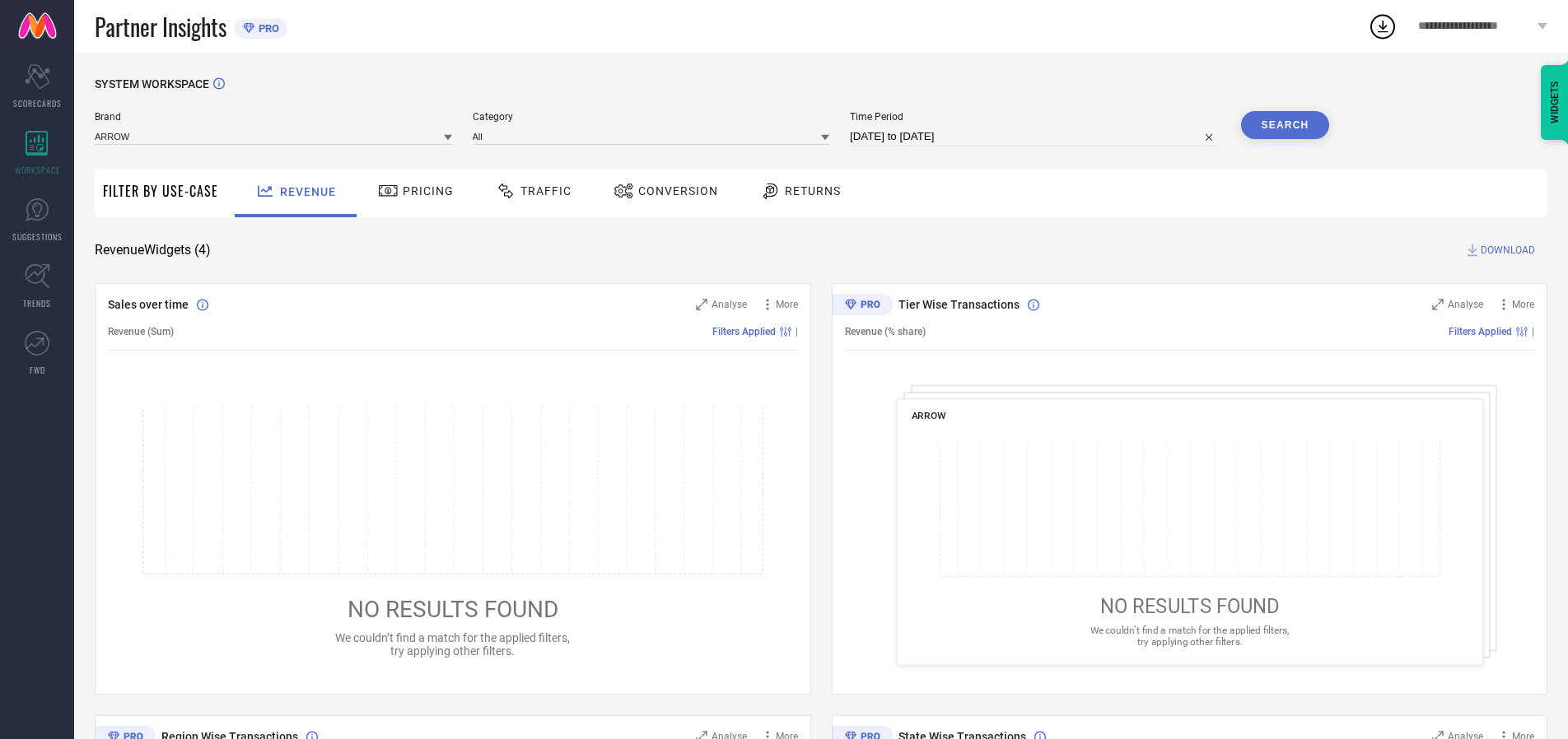
click at [529, 191] on span "Traffic" at bounding box center [546, 191] width 51 height 13
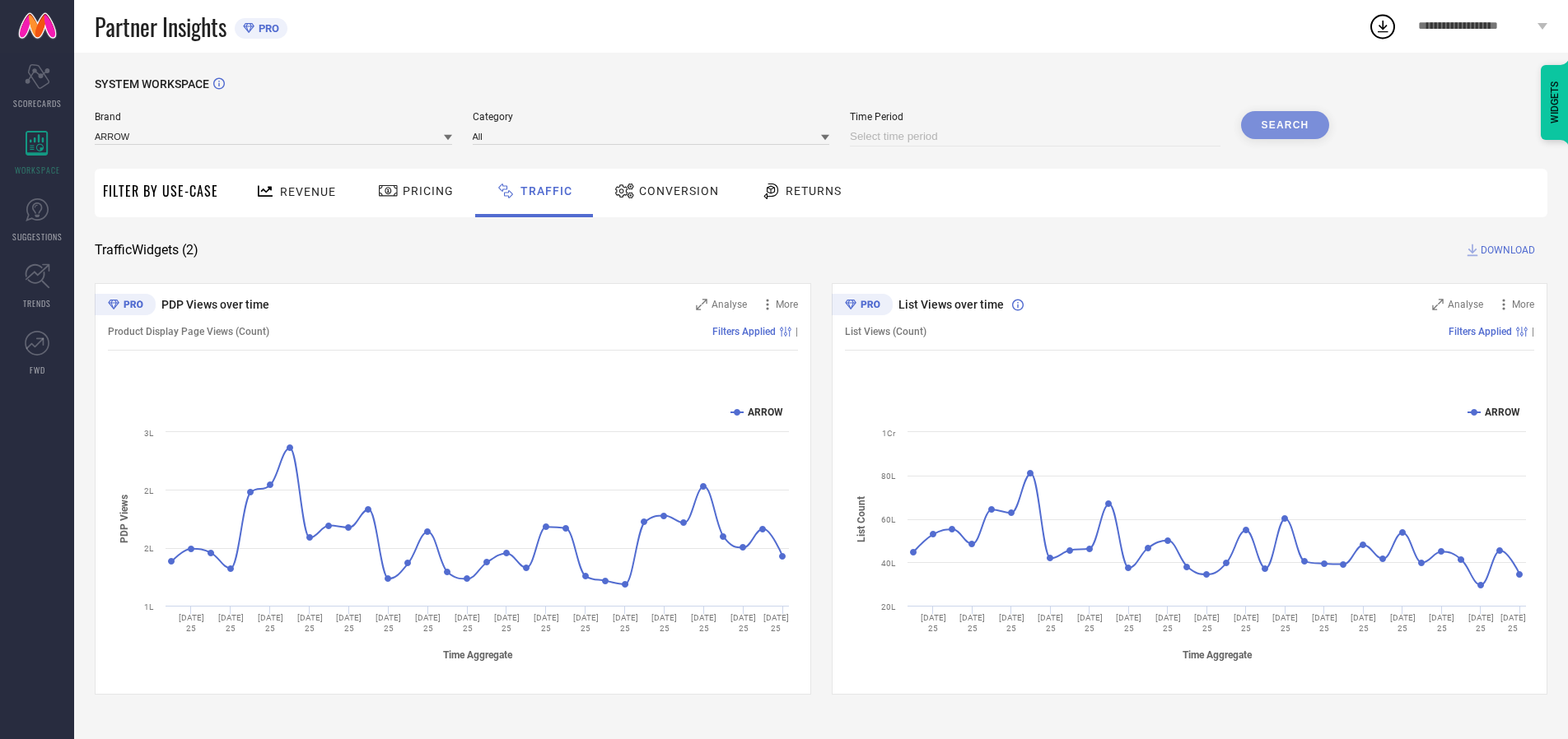
click at [1038, 137] on input at bounding box center [1035, 137] width 371 height 20
select select "7"
select select "2025"
select select "8"
select select "2025"
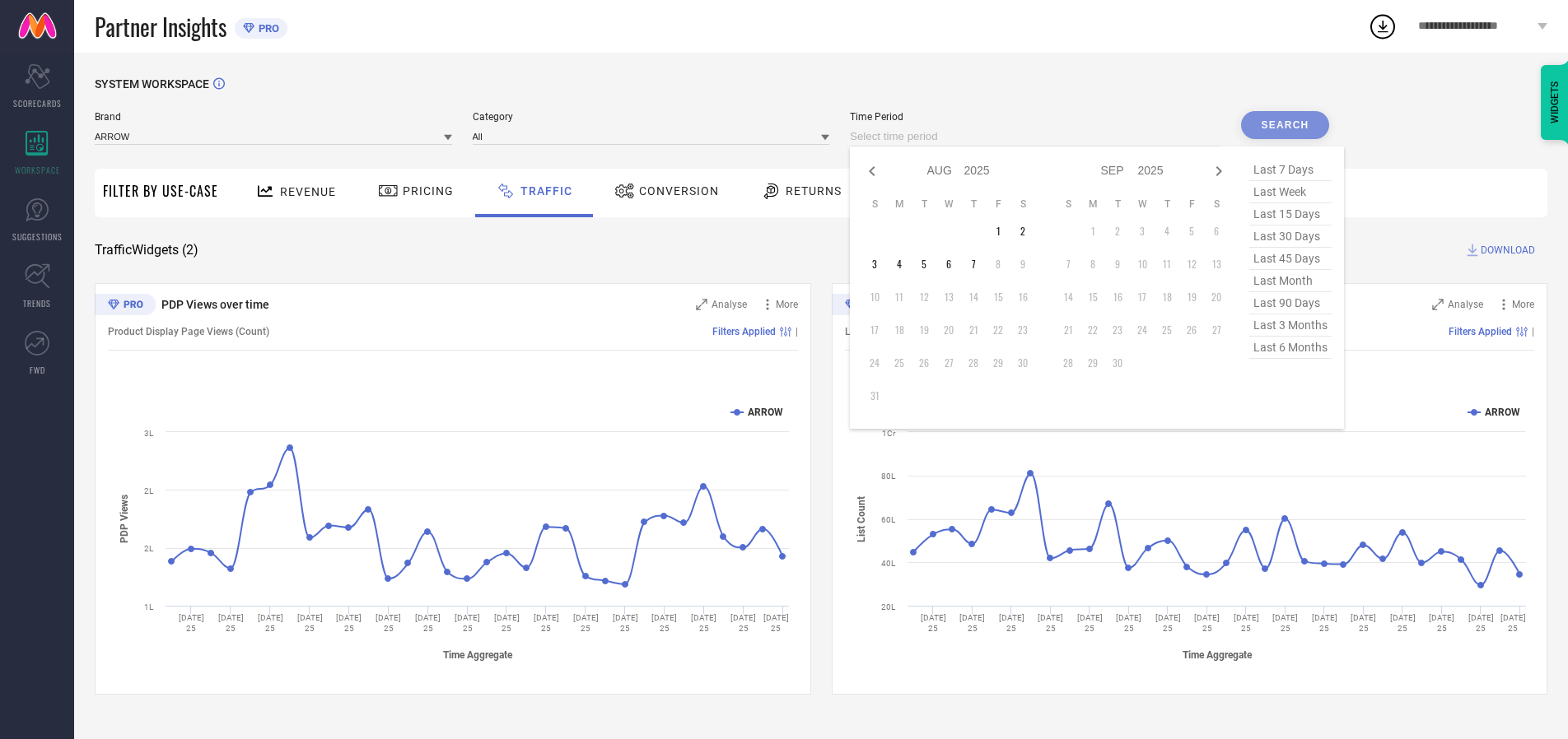
click at [954, 265] on td "6" at bounding box center [949, 265] width 25 height 25
type input "[DATE] to [DATE]"
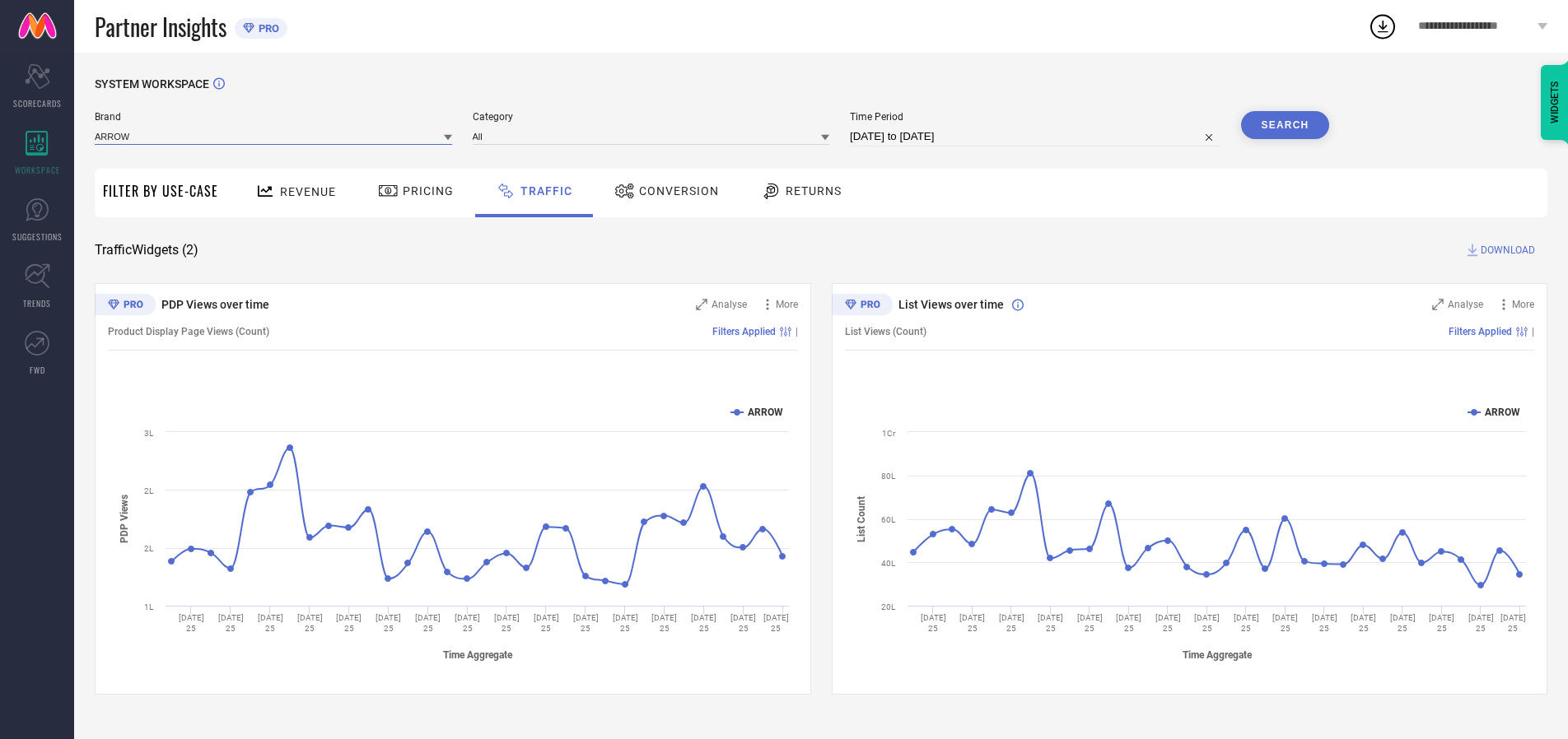
click at [274, 136] on input at bounding box center [272, 137] width 357 height 17
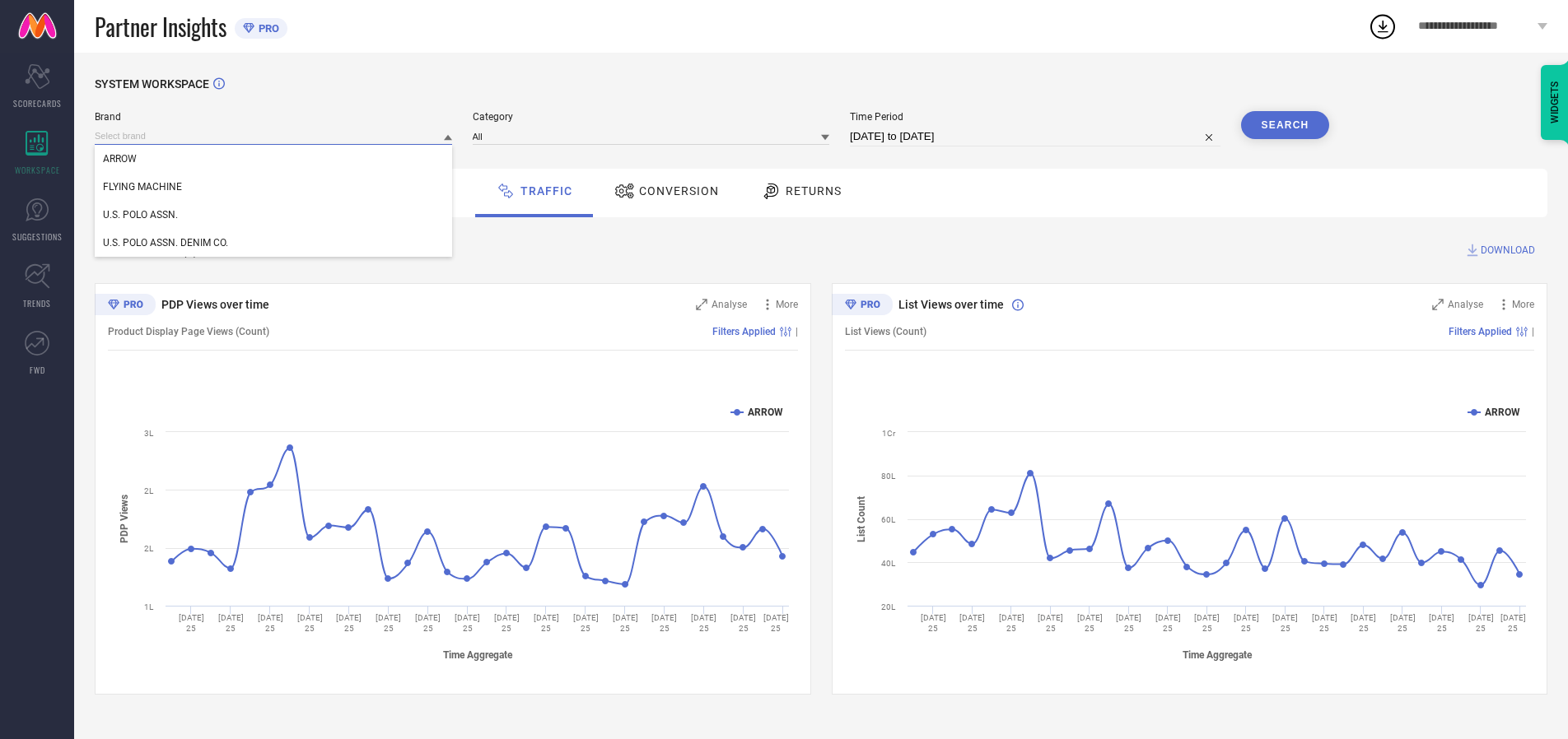
click at [274, 136] on input at bounding box center [272, 137] width 357 height 17
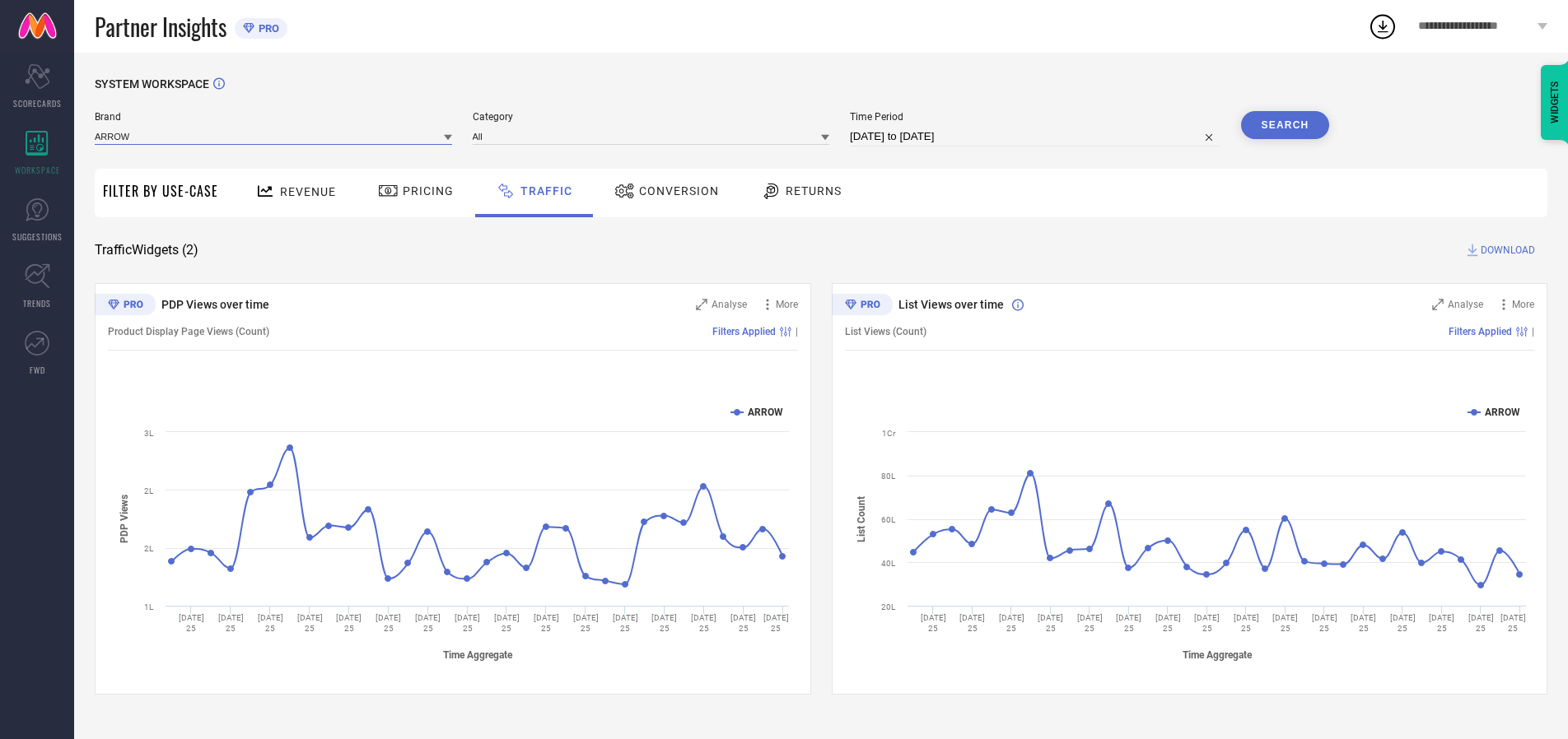
click at [274, 136] on input at bounding box center [272, 137] width 357 height 17
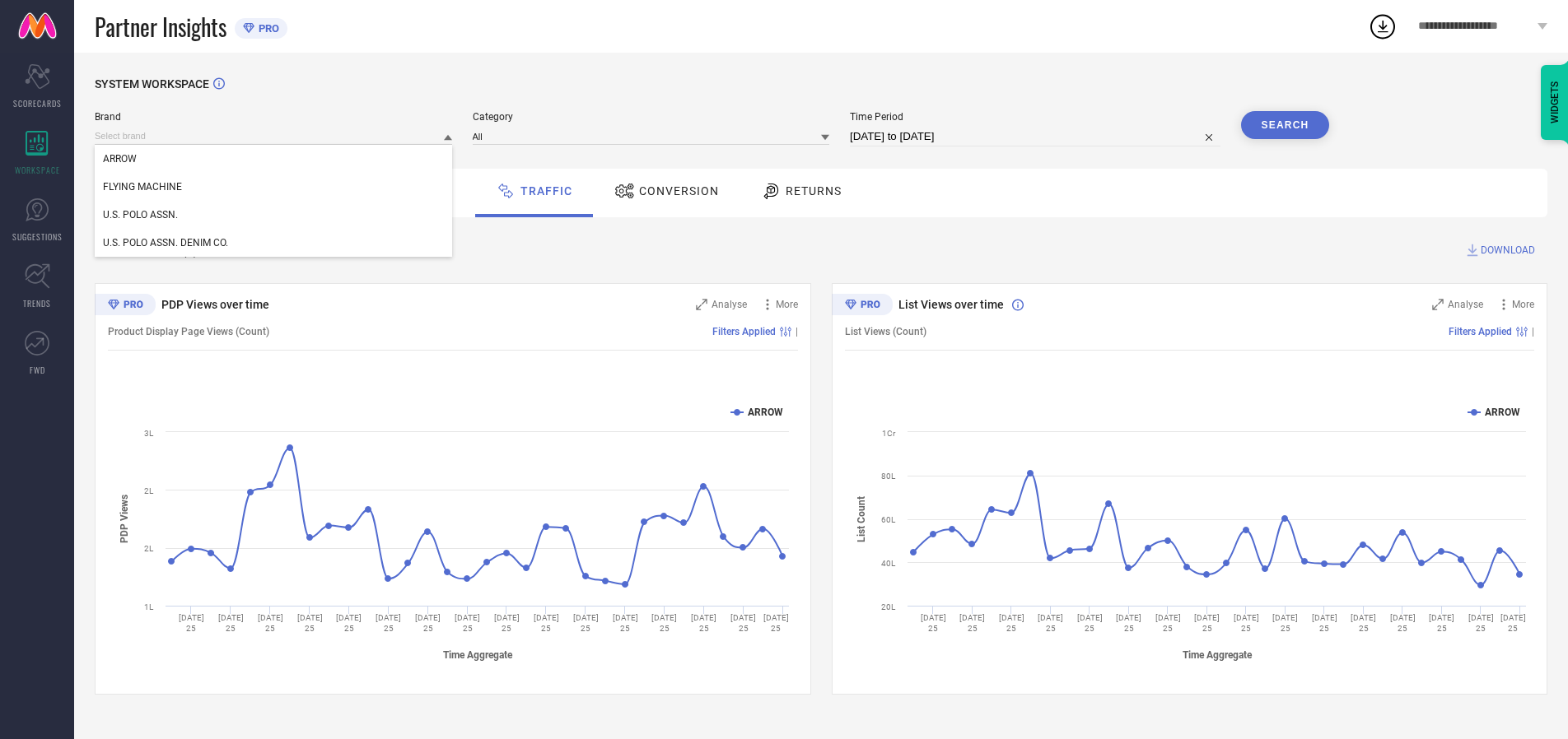
click at [274, 215] on div "U.S. POLO ASSN." at bounding box center [272, 215] width 357 height 28
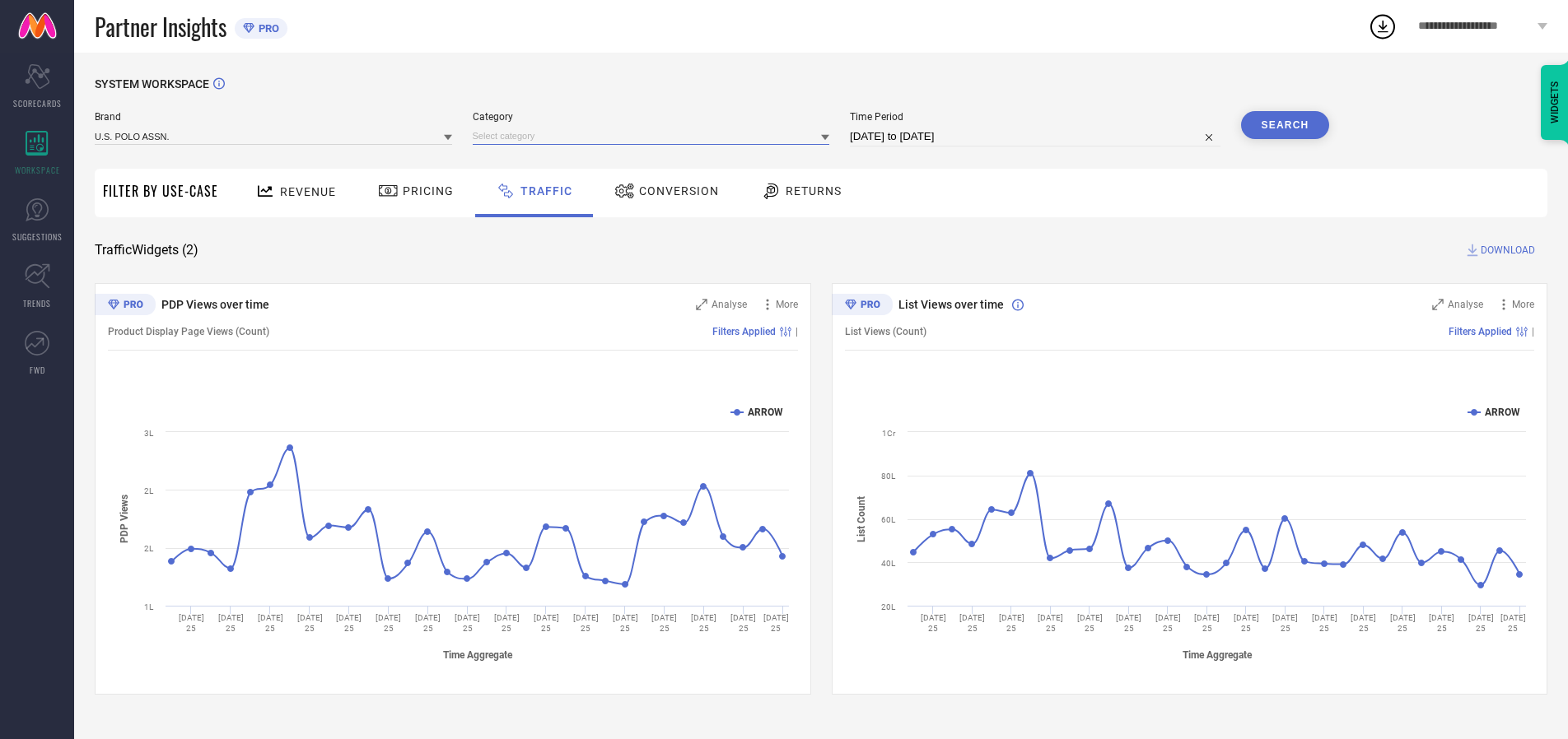
click at [655, 136] on input at bounding box center [651, 137] width 357 height 17
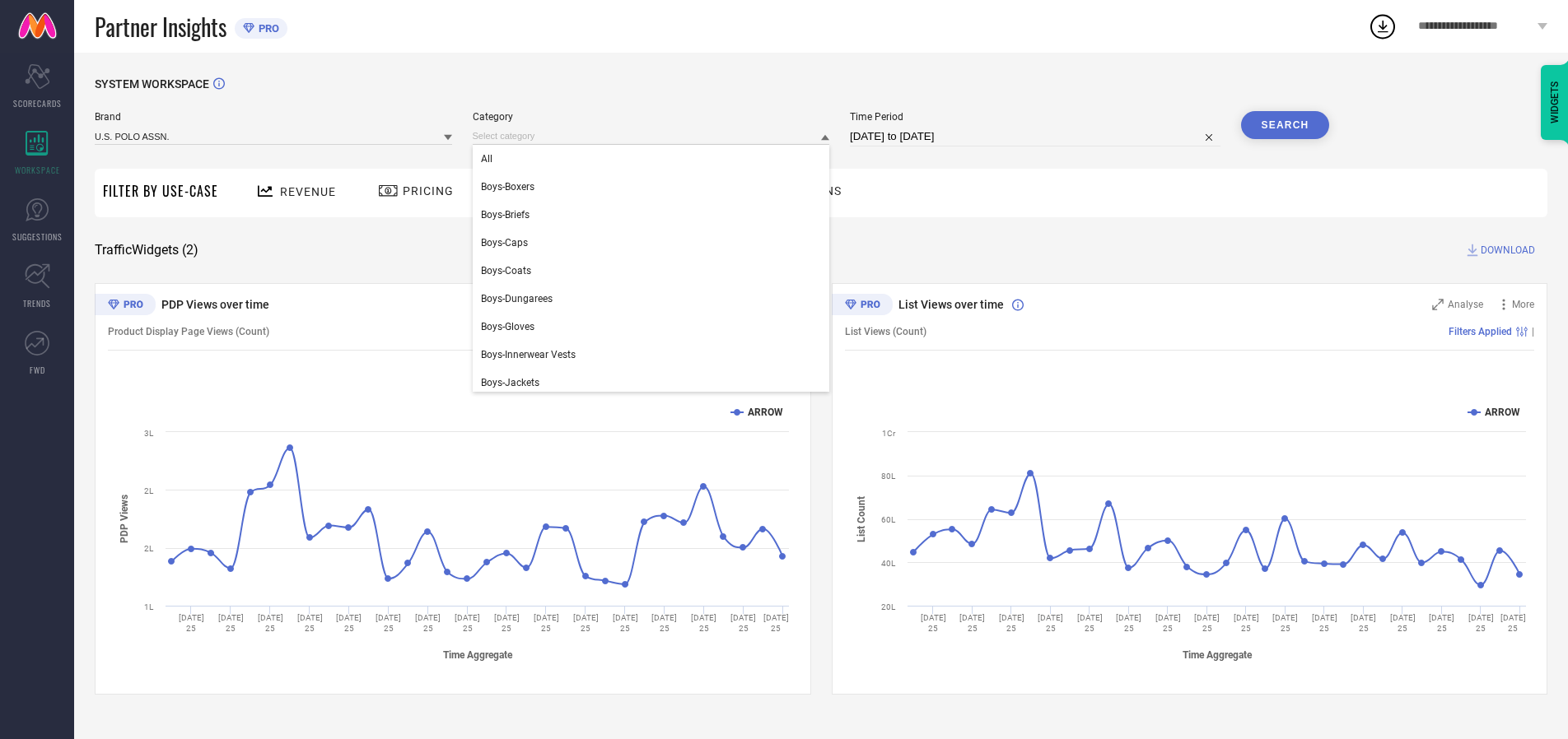
click at [655, 159] on div "All" at bounding box center [651, 159] width 357 height 28
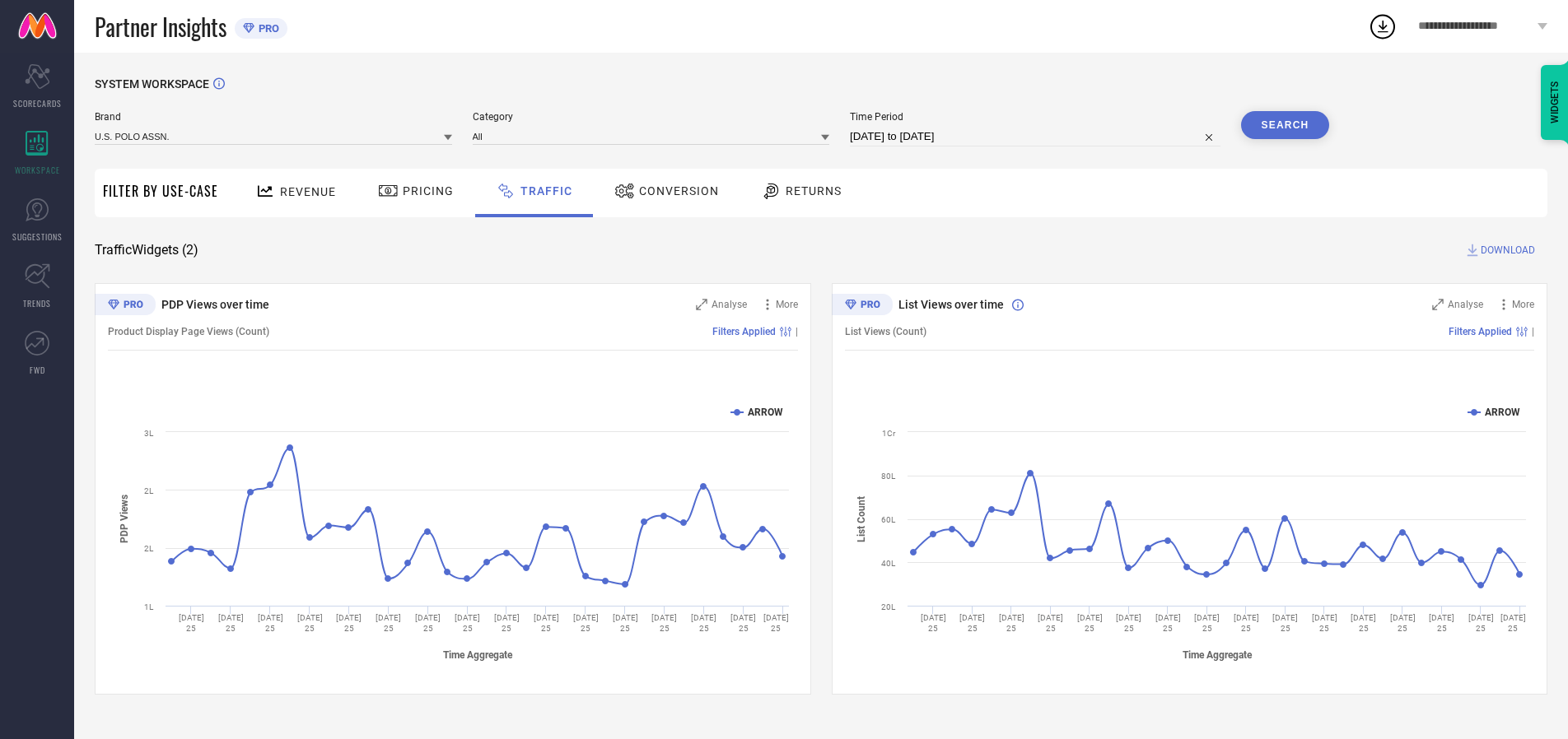
click at [1285, 125] on button "Search" at bounding box center [1286, 125] width 89 height 28
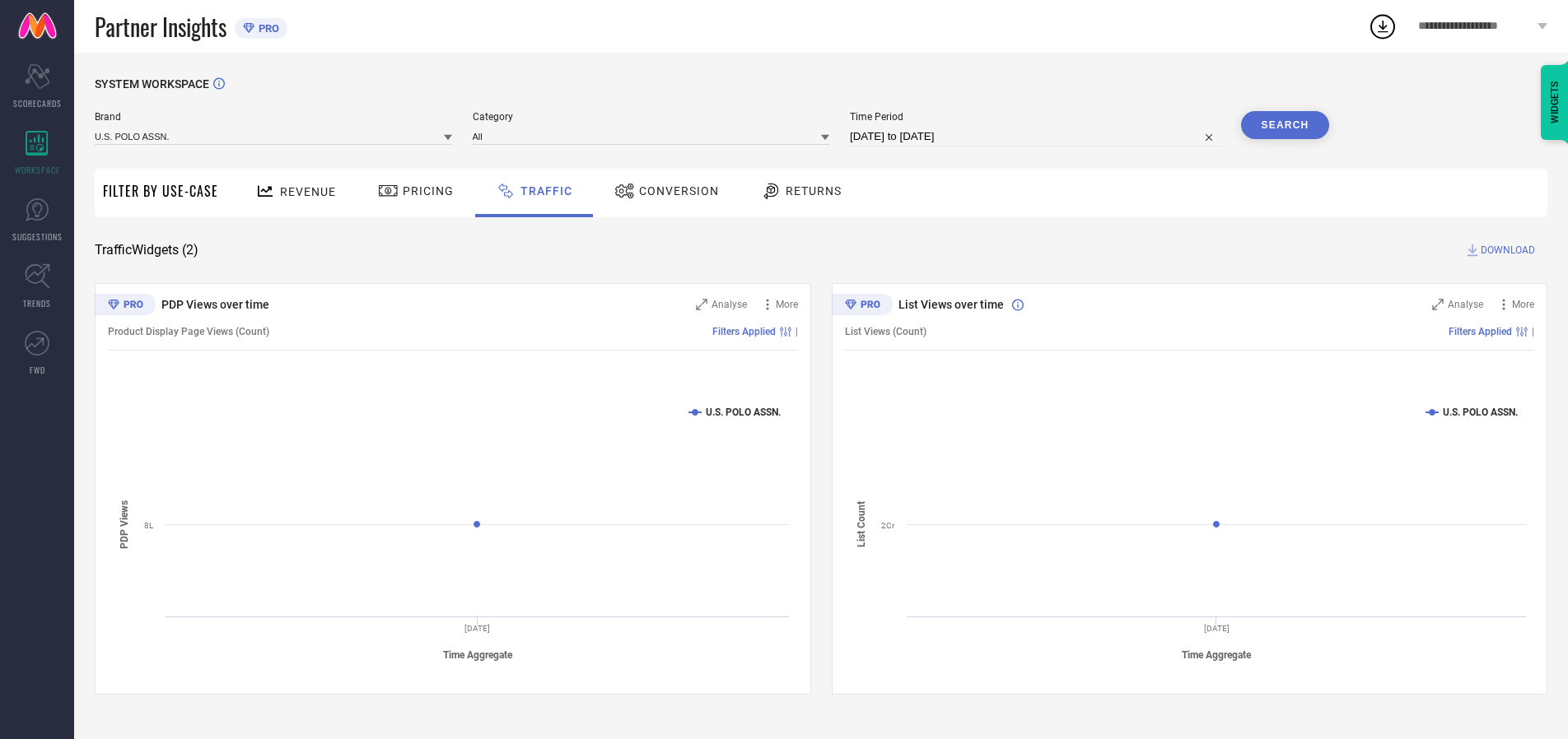
click at [1505, 250] on span "DOWNLOAD" at bounding box center [1508, 250] width 54 height 16
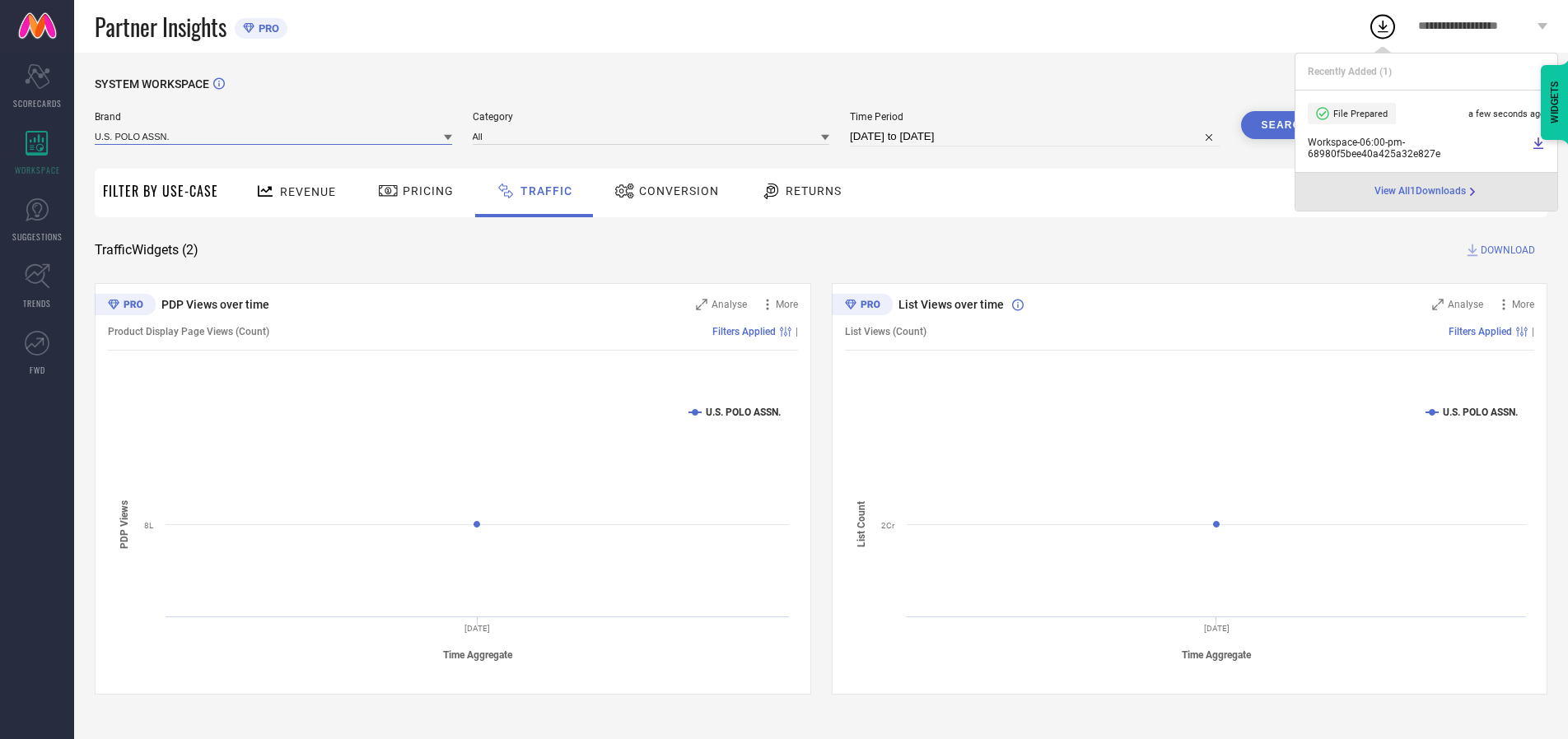
click at [274, 136] on input at bounding box center [272, 137] width 357 height 17
